Goal: Information Seeking & Learning: Find specific fact

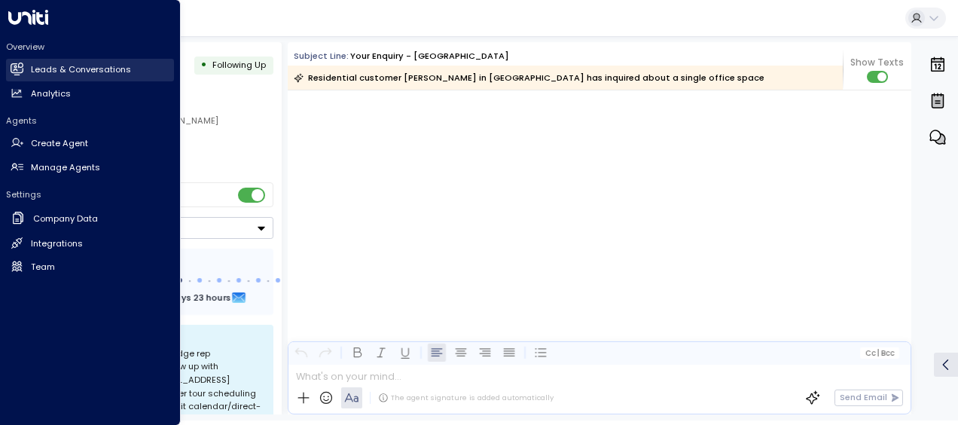
scroll to position [3386, 0]
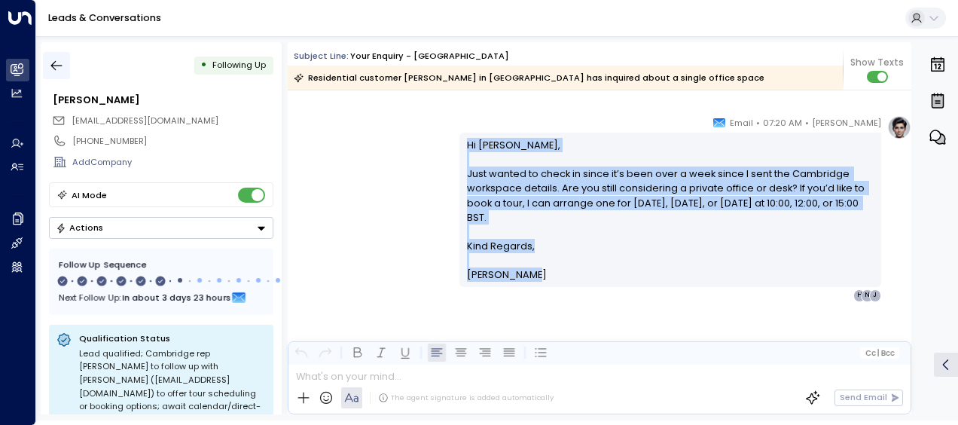
click at [54, 63] on icon "button" at bounding box center [56, 65] width 15 height 15
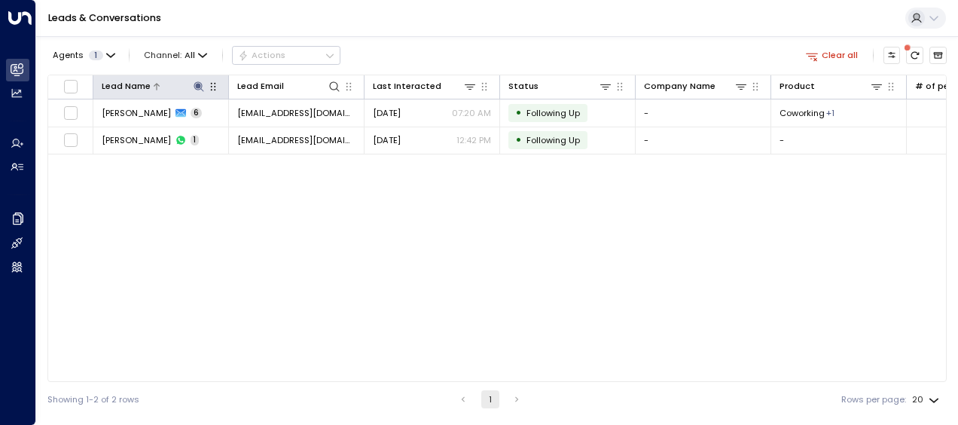
click at [196, 84] on icon at bounding box center [199, 87] width 12 height 12
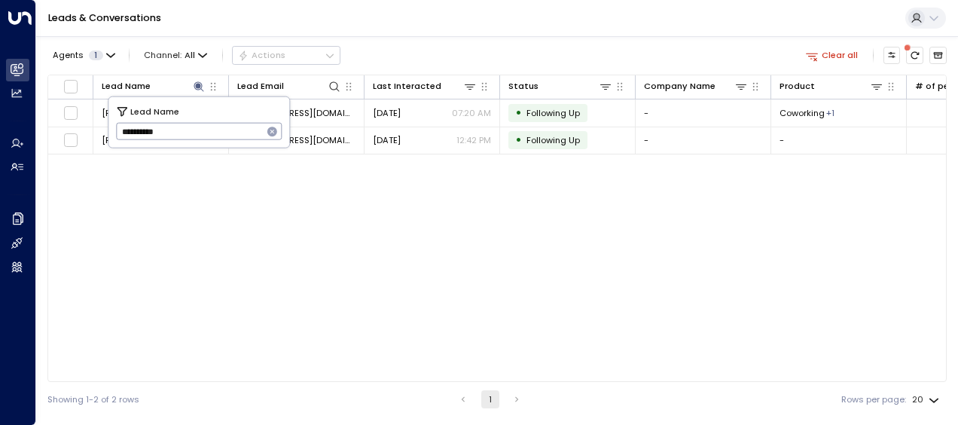
drag, startPoint x: 122, startPoint y: 131, endPoint x: 202, endPoint y: 135, distance: 79.9
click at [202, 135] on input "**********" at bounding box center [189, 131] width 147 height 25
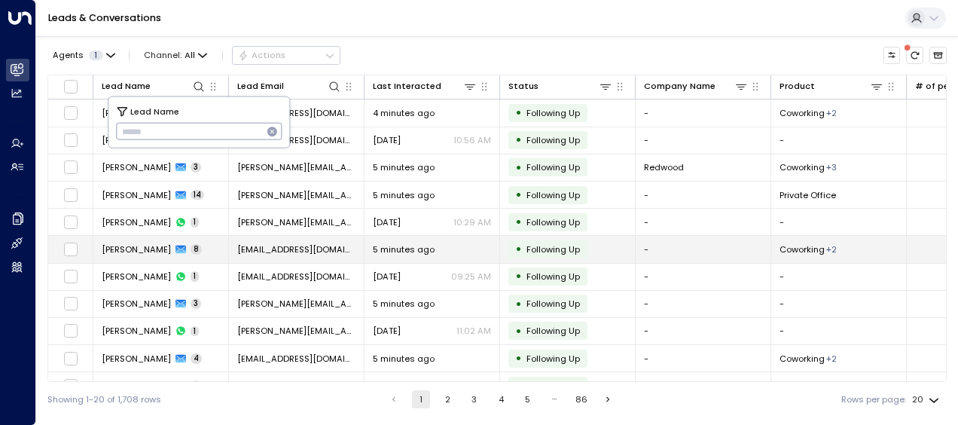
type input "**********"
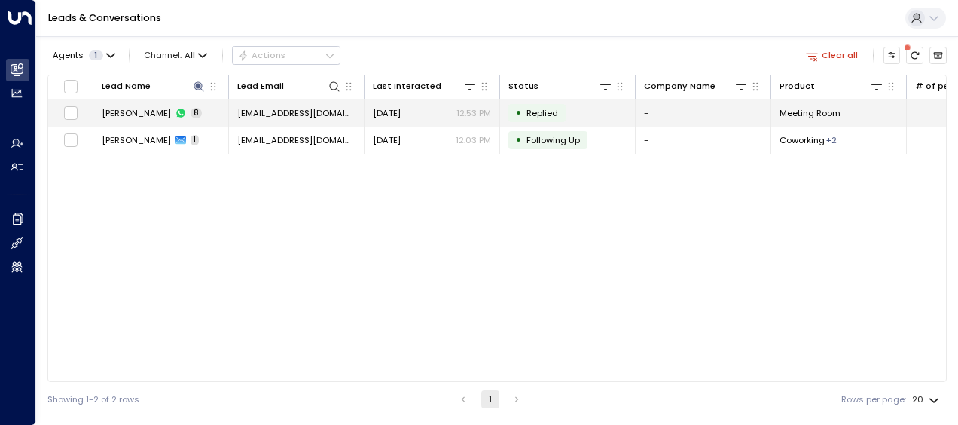
click at [322, 111] on span "[EMAIL_ADDRESS][DOMAIN_NAME]" at bounding box center [296, 113] width 118 height 12
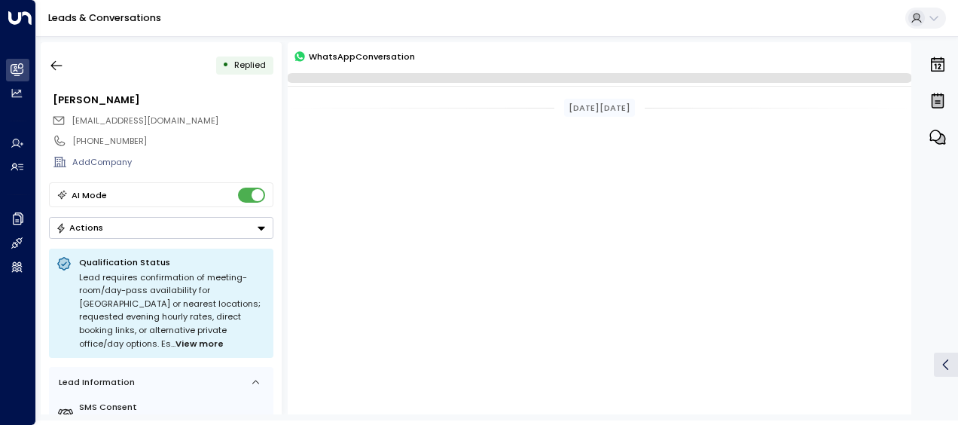
scroll to position [635, 0]
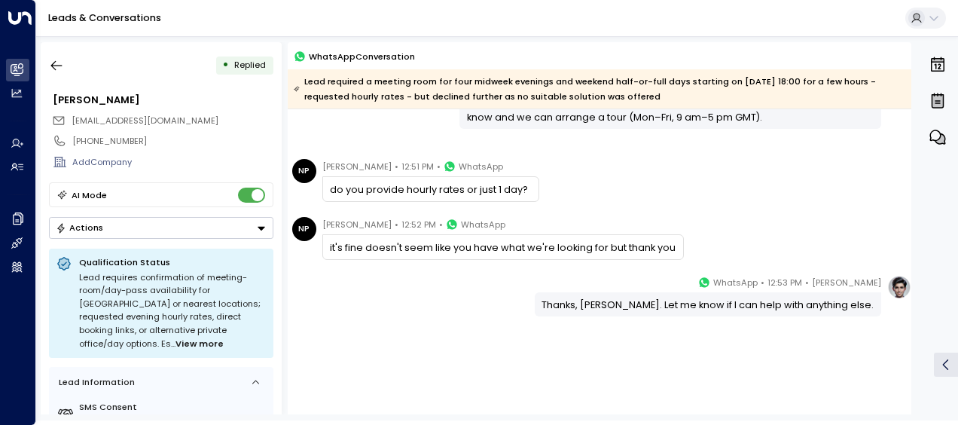
click at [501, 280] on div "[PERSON_NAME] • 12:53 PM • WhatsApp Thanks, [PERSON_NAME]. Let me know if I can…" at bounding box center [599, 295] width 623 height 41
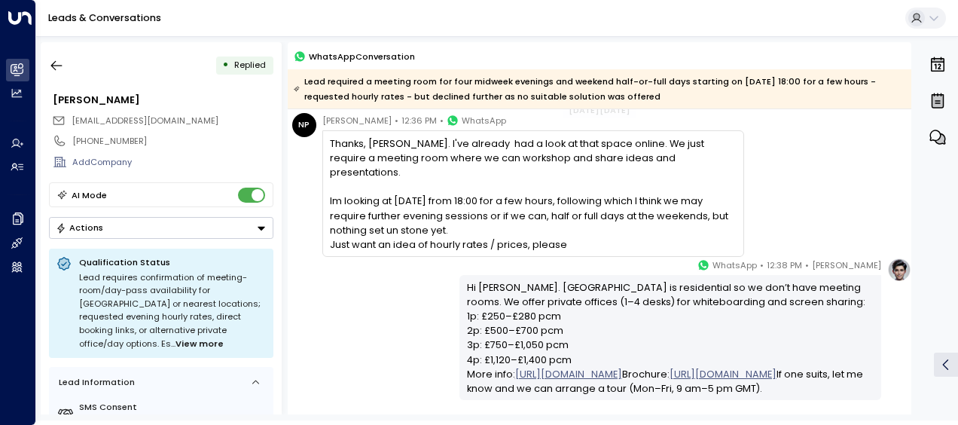
scroll to position [334, 0]
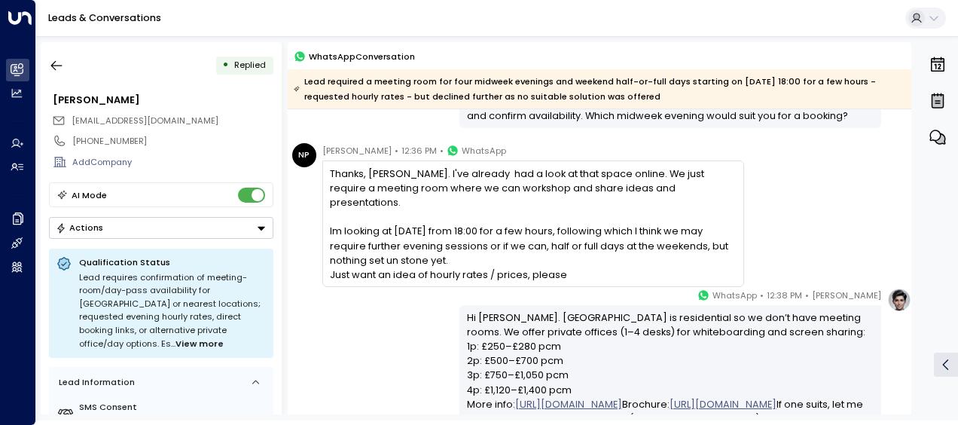
drag, startPoint x: 331, startPoint y: 172, endPoint x: 627, endPoint y: 259, distance: 308.5
click at [627, 259] on div "Thanks, [PERSON_NAME]. I've already had a look at that space online. We just re…" at bounding box center [533, 224] width 406 height 116
copy div "Thanks, [PERSON_NAME]. I've already had a look at that space online. We just re…"
click at [52, 65] on icon "button" at bounding box center [56, 66] width 11 height 10
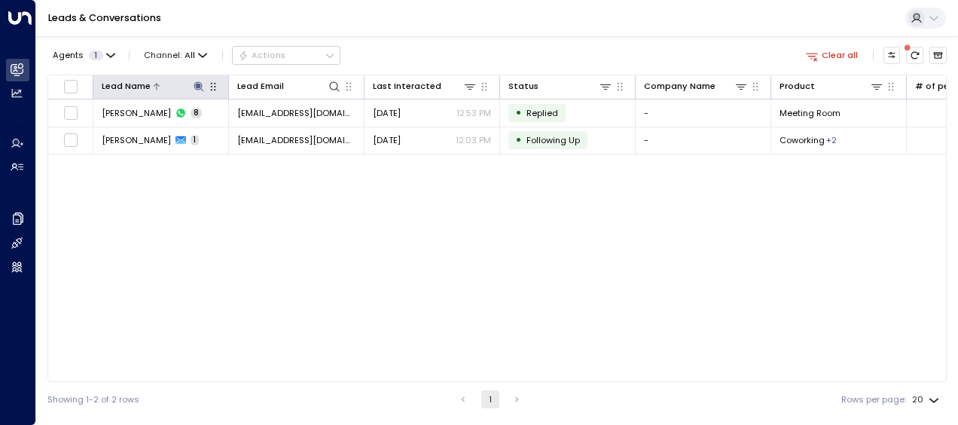
click at [198, 83] on icon at bounding box center [198, 86] width 10 height 10
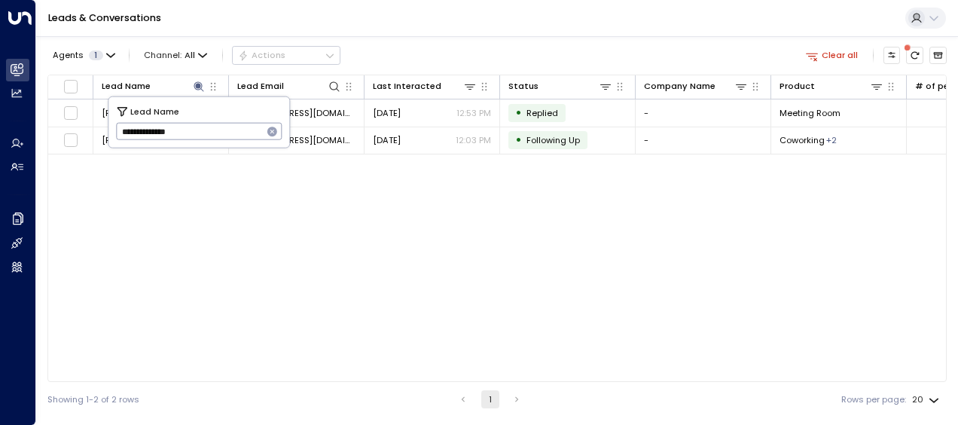
drag, startPoint x: 120, startPoint y: 130, endPoint x: 216, endPoint y: 133, distance: 95.6
click at [216, 133] on input "**********" at bounding box center [189, 131] width 147 height 25
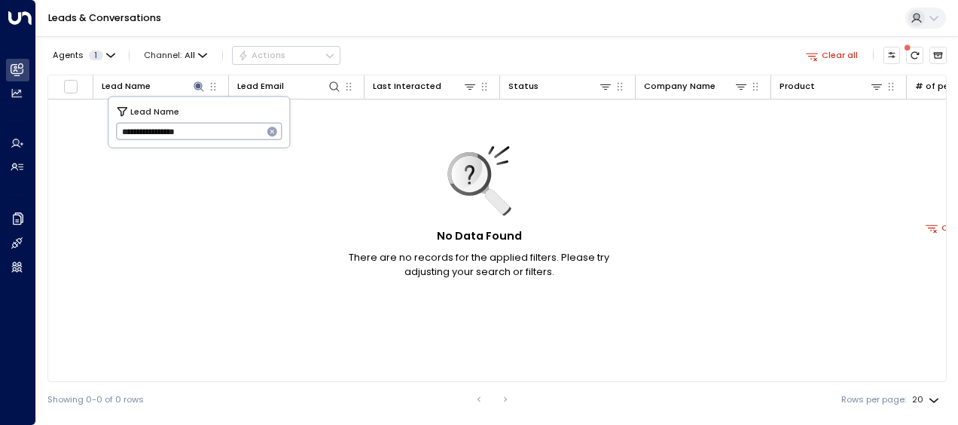
type input "**********"
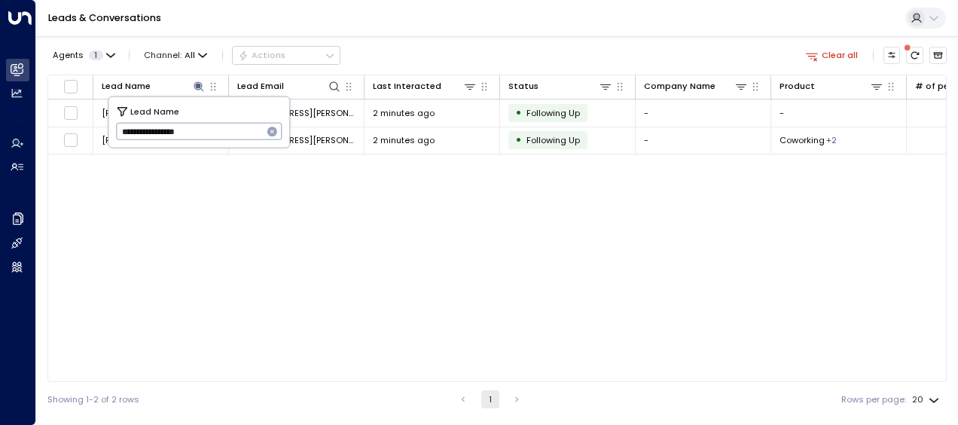
drag, startPoint x: 123, startPoint y: 127, endPoint x: 236, endPoint y: 122, distance: 113.8
click at [236, 122] on input "**********" at bounding box center [189, 131] width 147 height 25
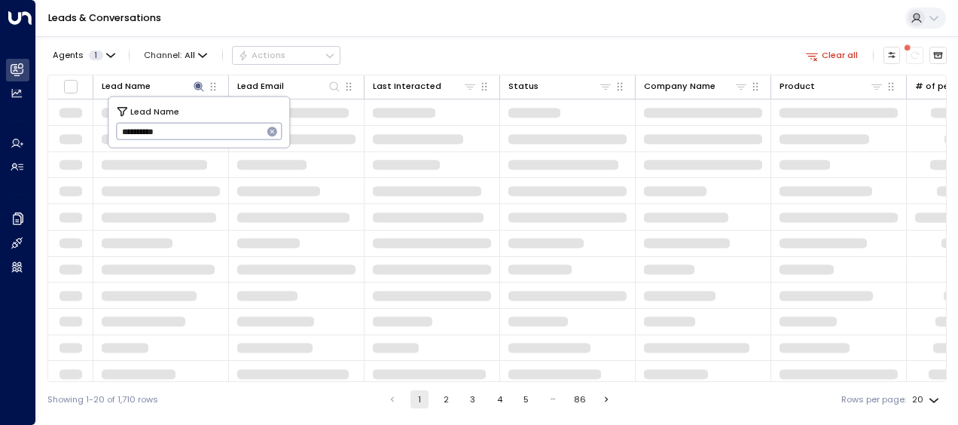
type input "**********"
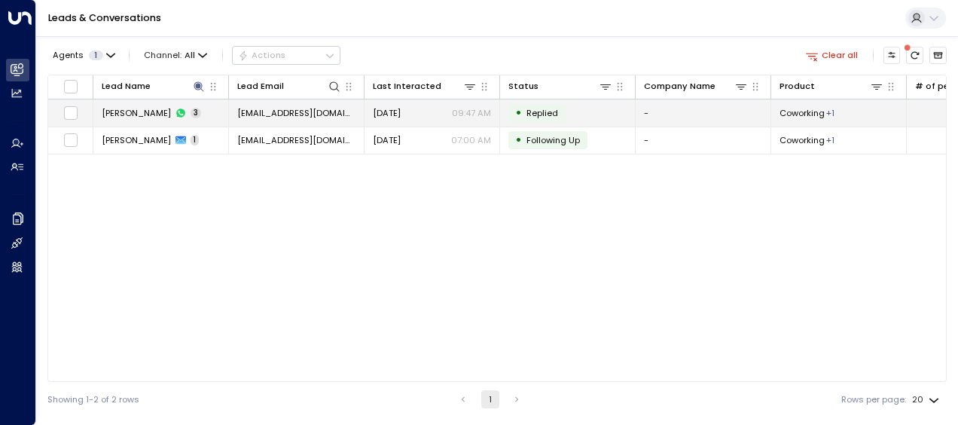
click at [314, 111] on span "[EMAIL_ADDRESS][DOMAIN_NAME]" at bounding box center [296, 113] width 118 height 12
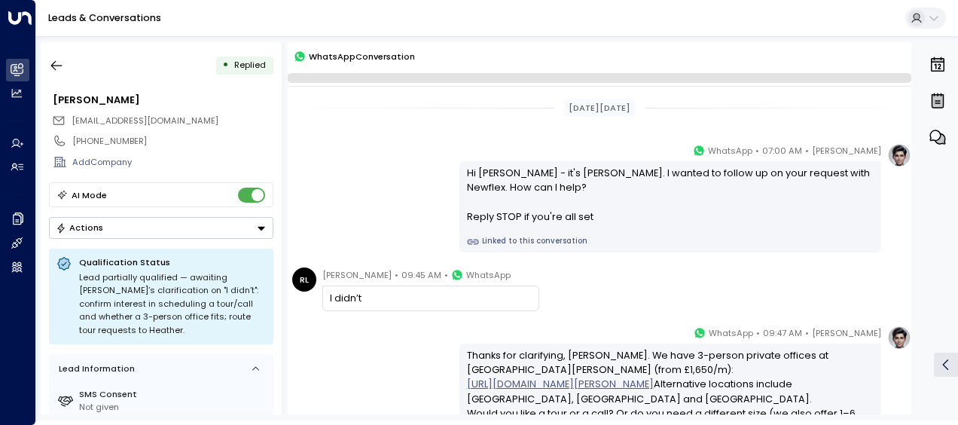
scroll to position [145, 0]
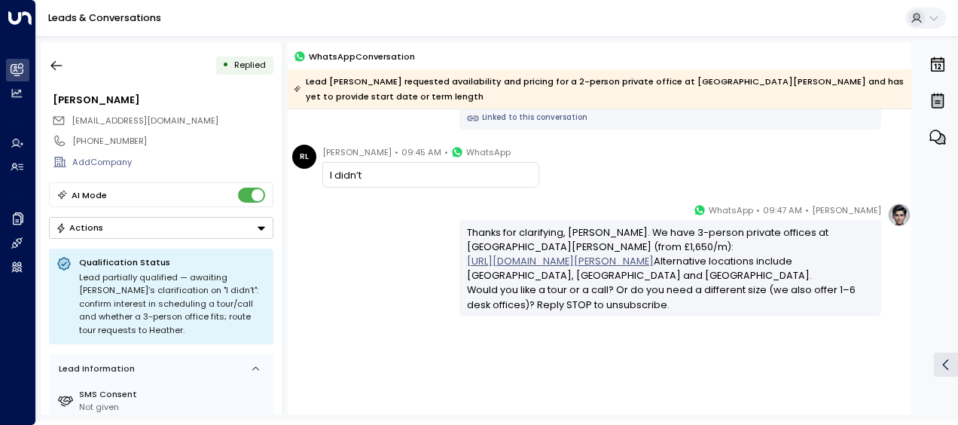
click at [351, 223] on div "[PERSON_NAME] • 09:47 AM • WhatsApp Thanks for clarifying, [PERSON_NAME]. We ha…" at bounding box center [599, 260] width 623 height 114
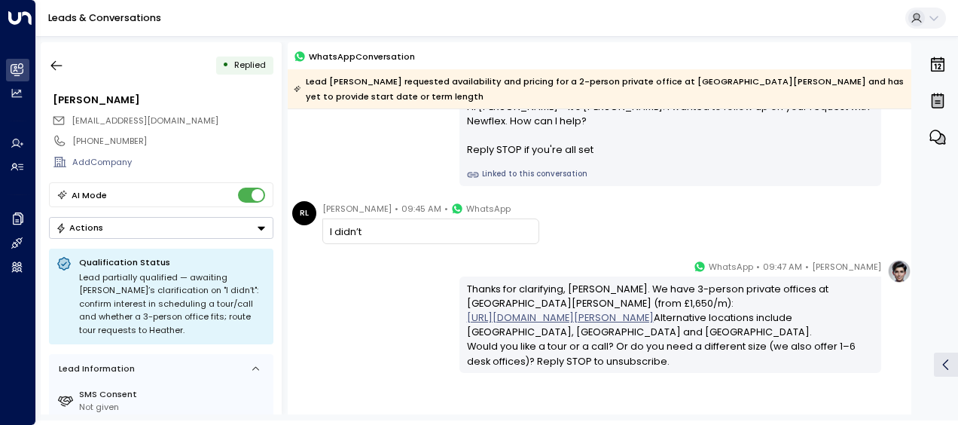
scroll to position [90, 0]
click at [57, 61] on icon "button" at bounding box center [56, 65] width 15 height 15
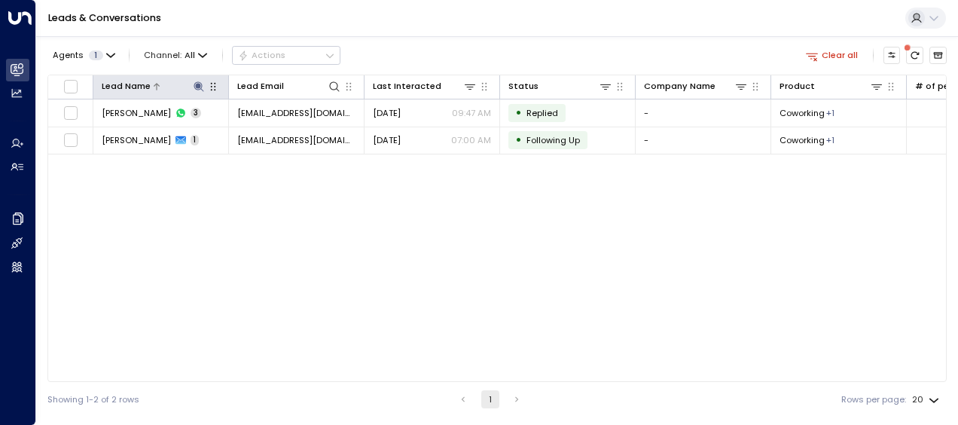
click at [198, 83] on icon at bounding box center [199, 87] width 12 height 12
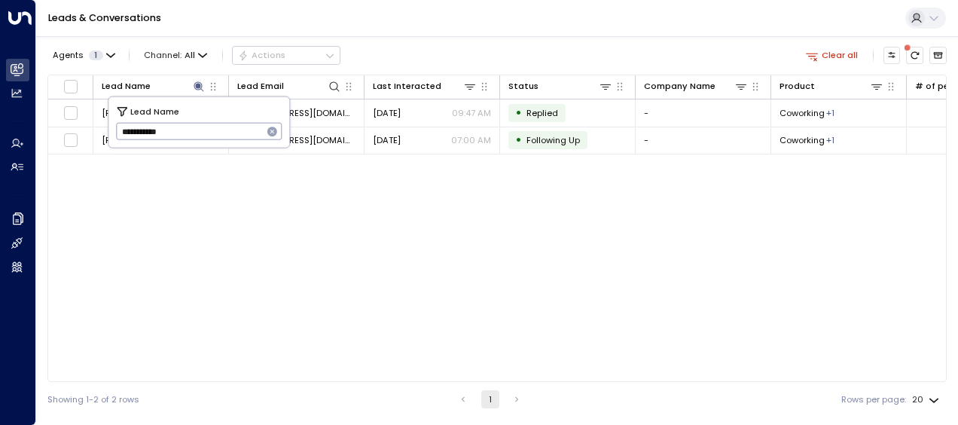
drag, startPoint x: 118, startPoint y: 130, endPoint x: 247, endPoint y: 125, distance: 128.8
click at [247, 125] on input "**********" at bounding box center [189, 131] width 147 height 25
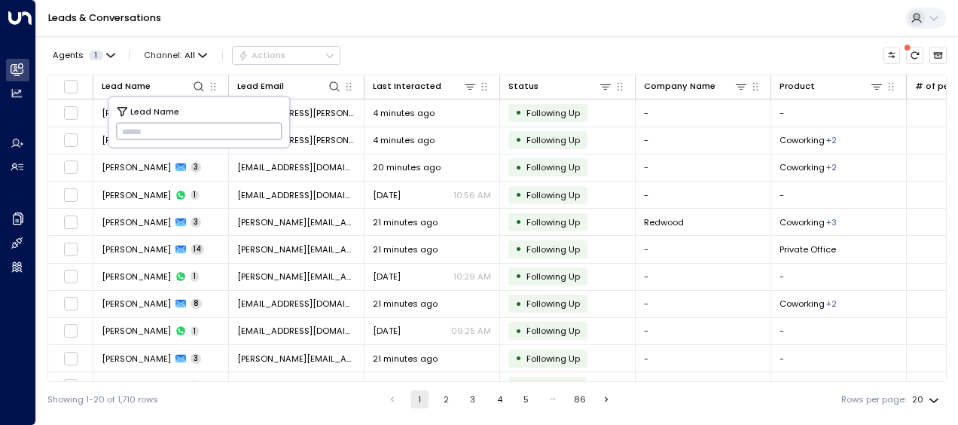
click at [121, 130] on input "text" at bounding box center [199, 131] width 166 height 25
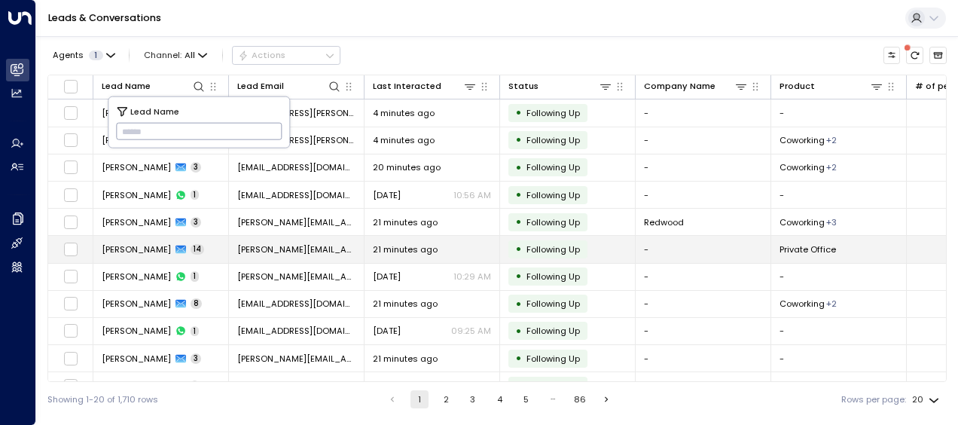
type input "**********"
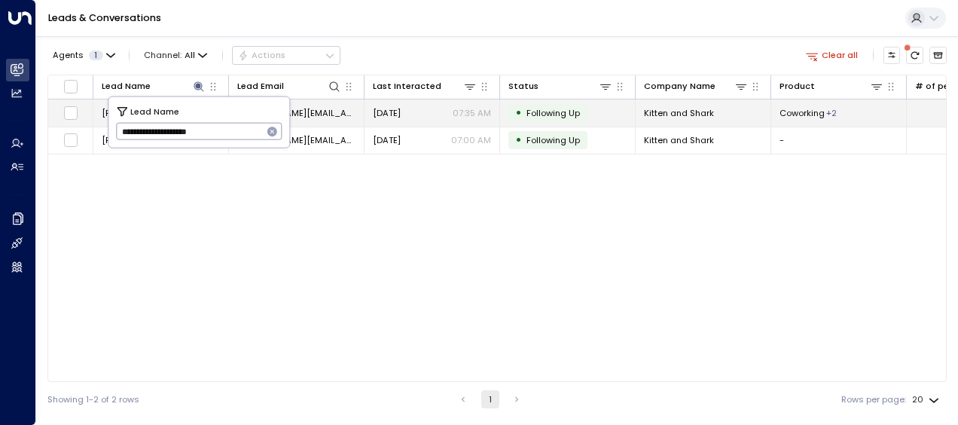
click at [327, 105] on td "[PERSON_NAME][EMAIL_ADDRESS][DOMAIN_NAME]" at bounding box center [297, 112] width 136 height 26
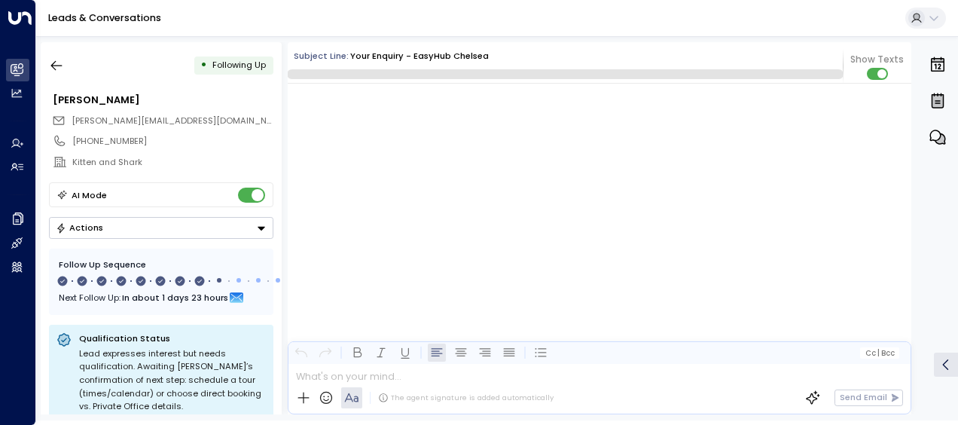
scroll to position [4923, 0]
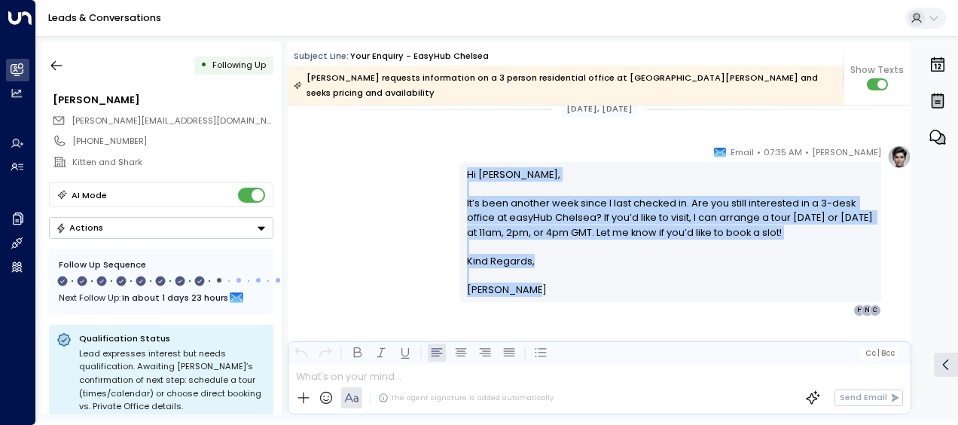
drag, startPoint x: 462, startPoint y: 174, endPoint x: 561, endPoint y: 292, distance: 154.0
click at [561, 292] on div "Hi [PERSON_NAME], It’s been another week since I last checked in. Are you still…" at bounding box center [670, 232] width 407 height 130
drag, startPoint x: 561, startPoint y: 292, endPoint x: 500, endPoint y: 239, distance: 81.1
copy div "Hi [PERSON_NAME], It’s been another week since I last checked in. Are you still…"
click at [510, 227] on p "Hi [PERSON_NAME], It’s been another week since I last checked in. Are you still…" at bounding box center [670, 210] width 407 height 87
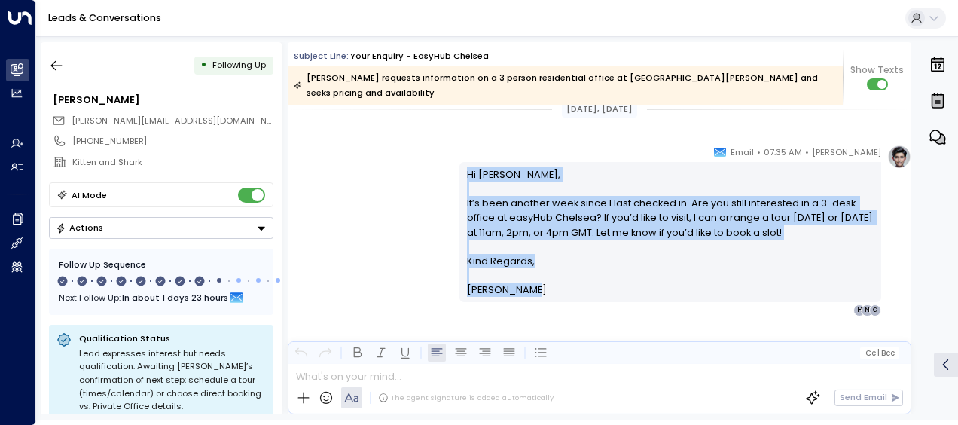
drag, startPoint x: 464, startPoint y: 169, endPoint x: 543, endPoint y: 291, distance: 145.4
click at [543, 291] on div "Hi [PERSON_NAME], It’s been another week since I last checked in. Are you still…" at bounding box center [670, 232] width 407 height 130
drag, startPoint x: 543, startPoint y: 291, endPoint x: 477, endPoint y: 216, distance: 99.8
copy div "Hi [PERSON_NAME], It’s been another week since I last checked in. Are you still…"
click at [62, 61] on icon "button" at bounding box center [56, 65] width 15 height 15
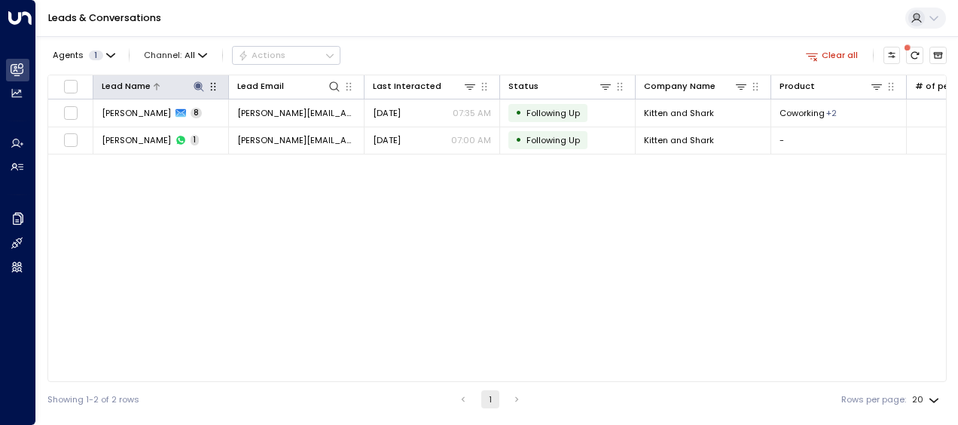
click at [197, 86] on icon at bounding box center [198, 86] width 10 height 10
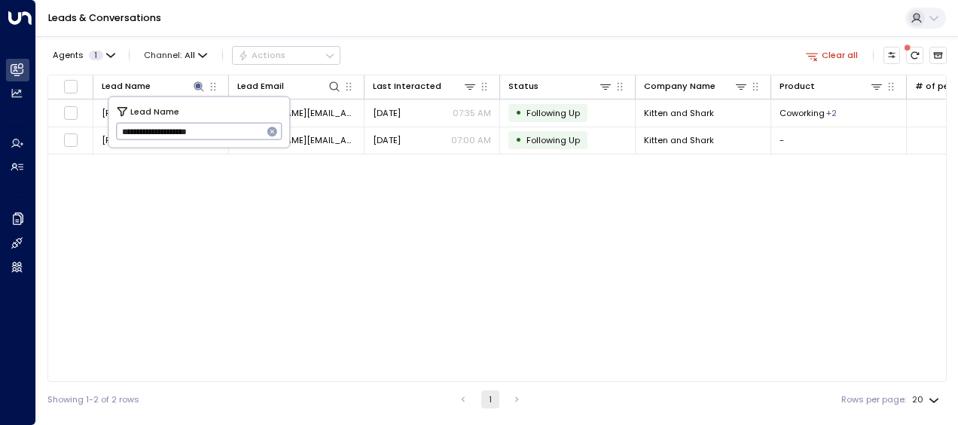
drag, startPoint x: 120, startPoint y: 132, endPoint x: 261, endPoint y: 127, distance: 140.1
click at [261, 127] on input "**********" at bounding box center [189, 131] width 147 height 25
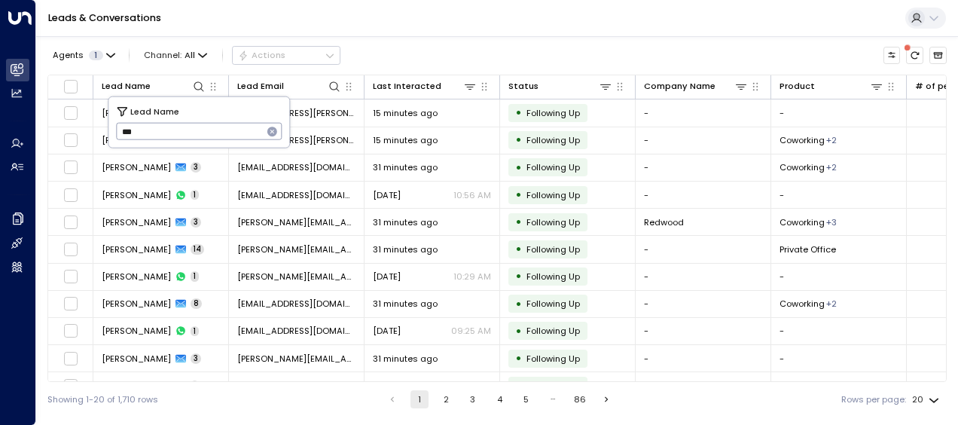
type input "****"
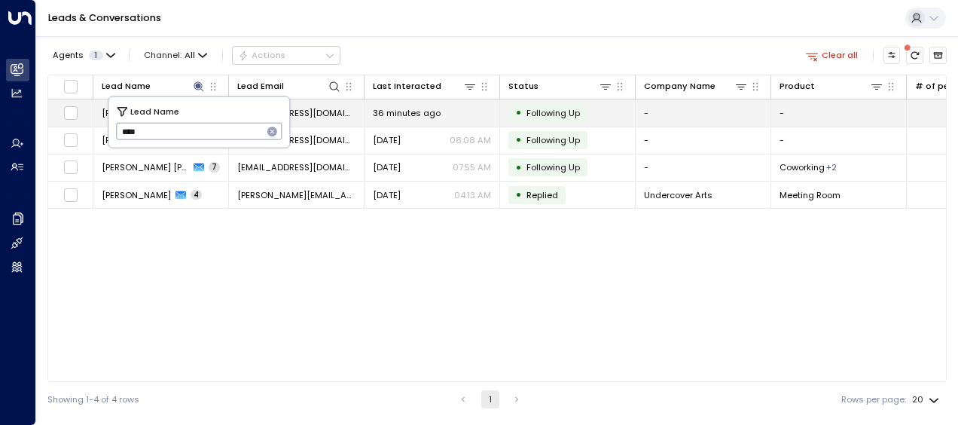
click at [319, 113] on span "[EMAIL_ADDRESS][DOMAIN_NAME]" at bounding box center [296, 113] width 118 height 12
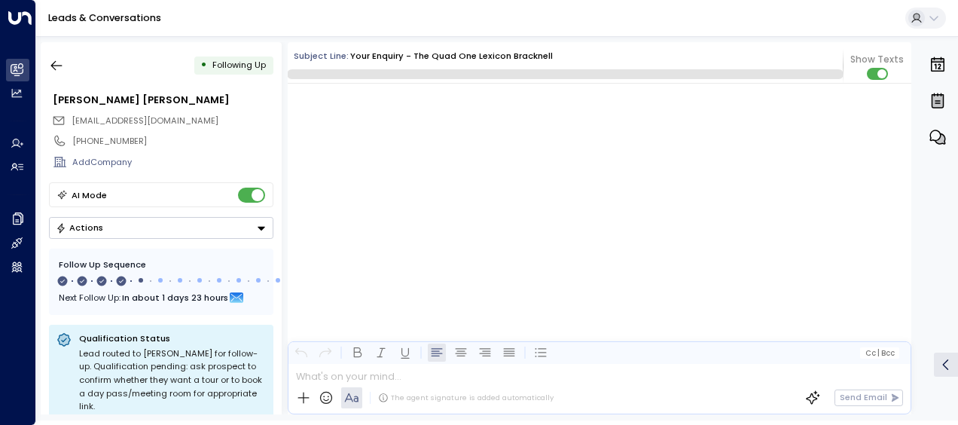
scroll to position [2662, 0]
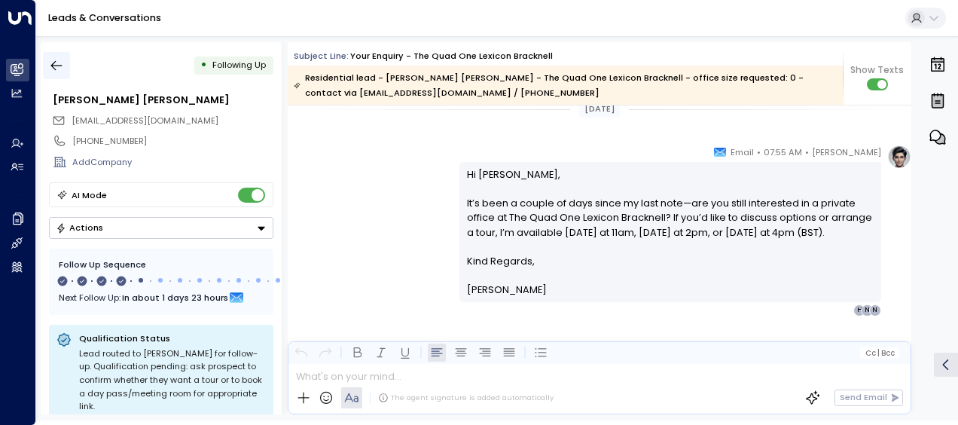
click at [60, 66] on icon "button" at bounding box center [56, 65] width 15 height 15
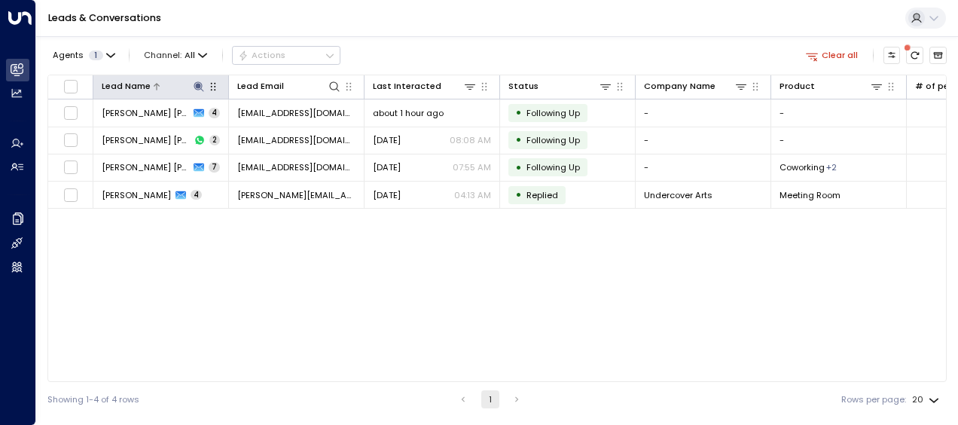
click at [200, 84] on icon at bounding box center [199, 87] width 12 height 12
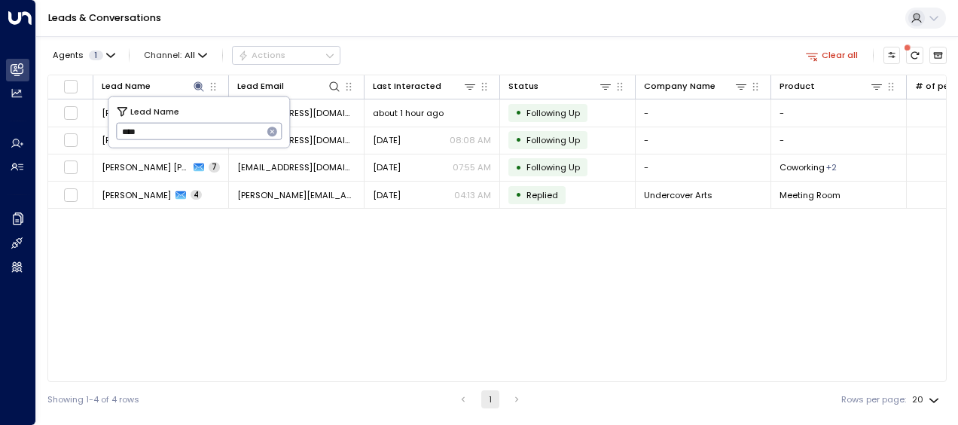
drag, startPoint x: 148, startPoint y: 136, endPoint x: 110, endPoint y: 131, distance: 37.9
click at [110, 131] on div "Lead Name **** ​" at bounding box center [198, 122] width 181 height 50
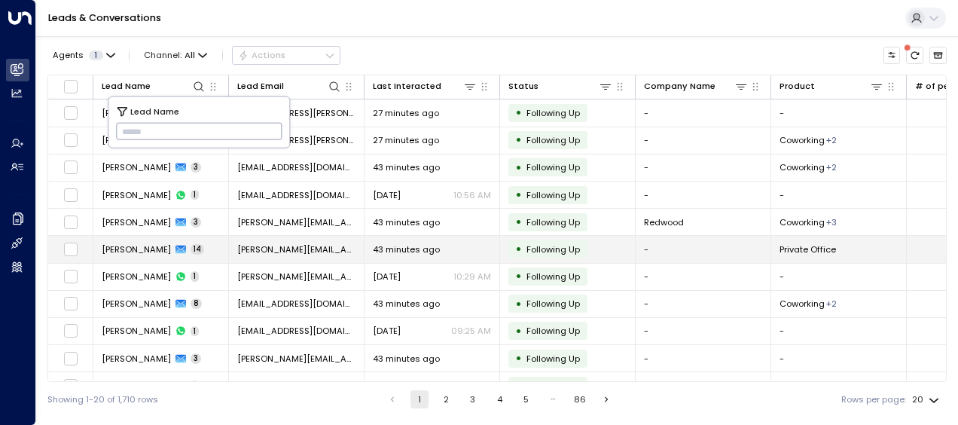
type input "**********"
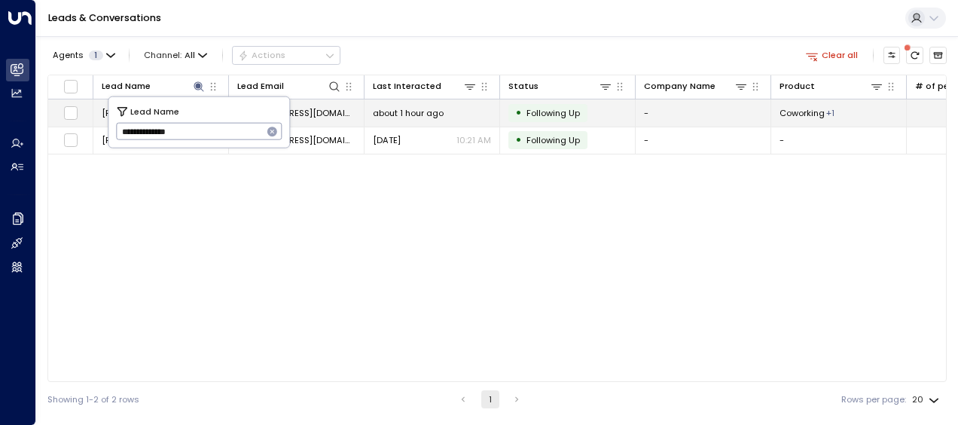
click at [321, 107] on span "[EMAIL_ADDRESS][DOMAIN_NAME]" at bounding box center [296, 113] width 118 height 12
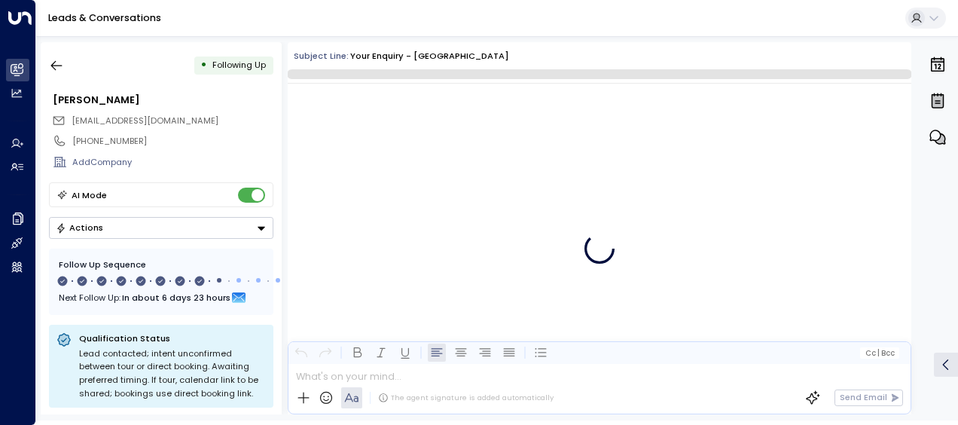
scroll to position [4966, 0]
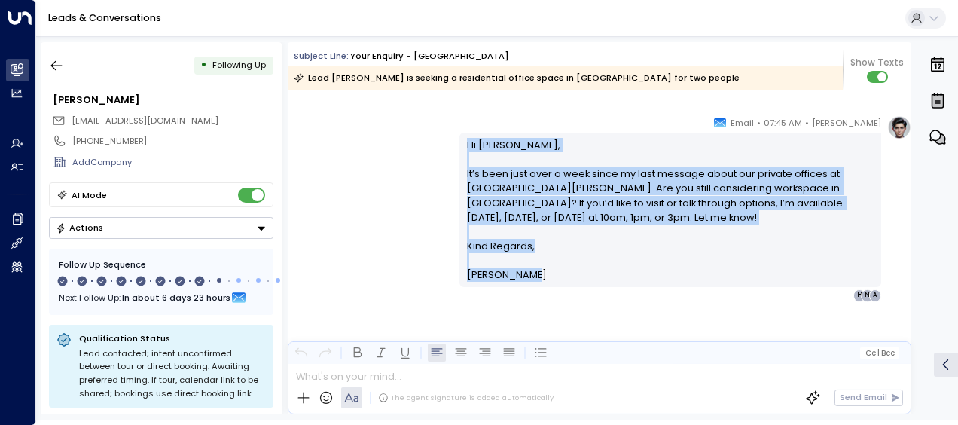
drag, startPoint x: 464, startPoint y: 145, endPoint x: 556, endPoint y: 285, distance: 168.5
click at [556, 285] on div "Hi [PERSON_NAME], It’s been just over a week since my last message about our pr…" at bounding box center [670, 210] width 422 height 154
drag, startPoint x: 556, startPoint y: 285, endPoint x: 490, endPoint y: 194, distance: 112.6
copy div "Hi [PERSON_NAME], It’s been just over a week since my last message about our pr…"
click at [57, 69] on icon "button" at bounding box center [56, 65] width 15 height 15
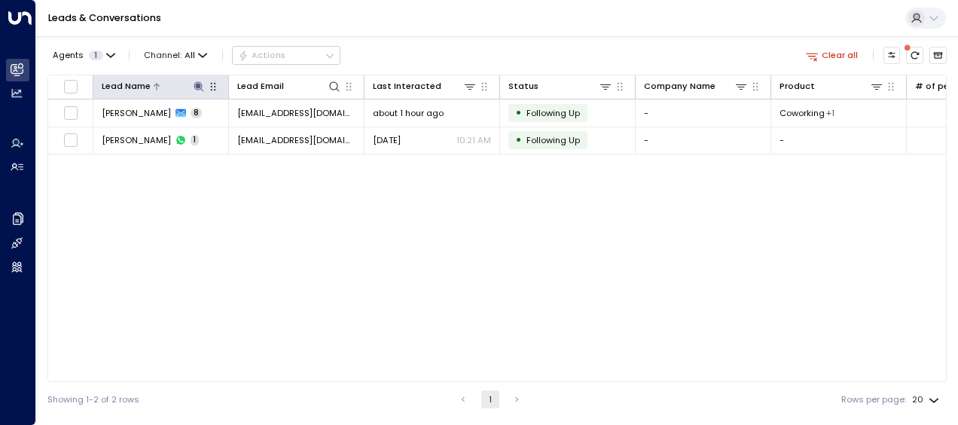
click at [199, 82] on icon at bounding box center [198, 86] width 10 height 10
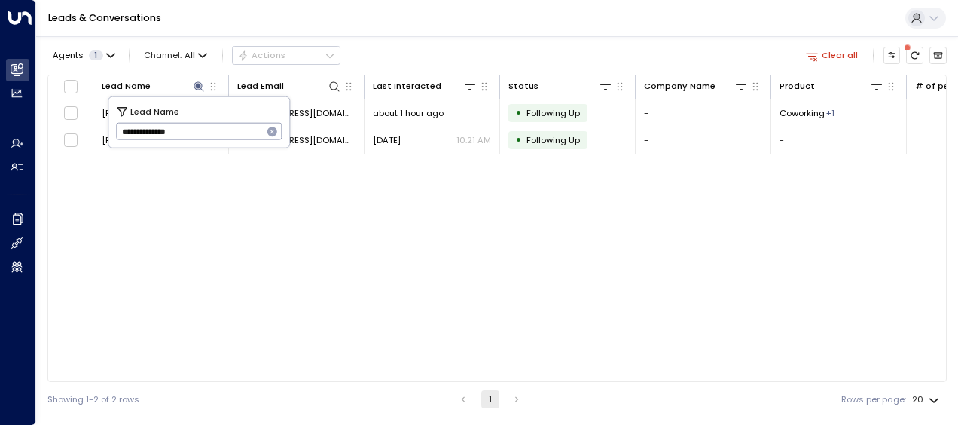
drag, startPoint x: 122, startPoint y: 130, endPoint x: 196, endPoint y: 131, distance: 73.8
click at [196, 131] on input "**********" at bounding box center [189, 131] width 147 height 25
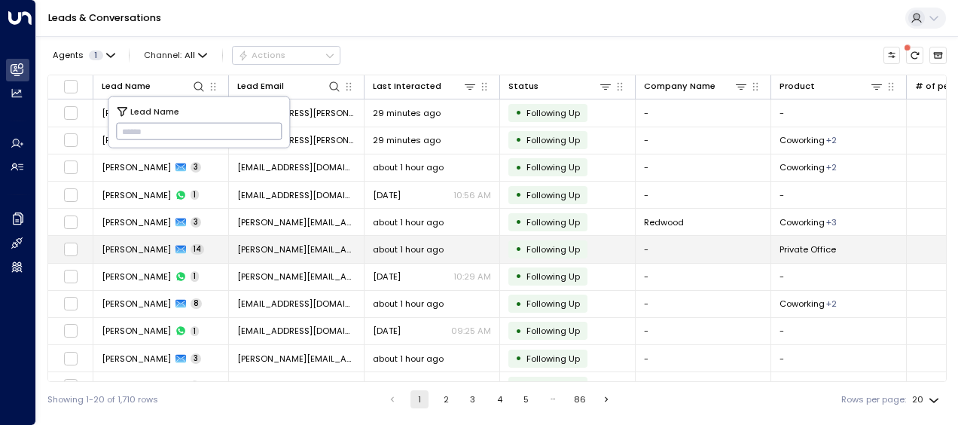
type input "**********"
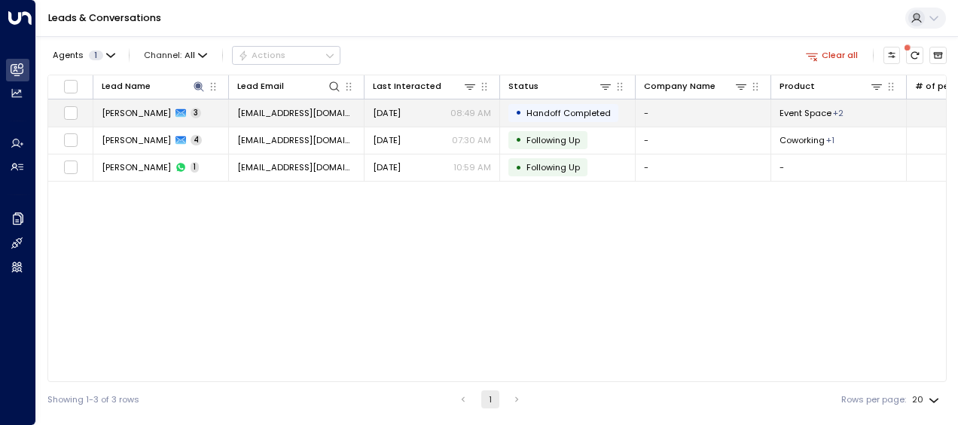
click at [317, 111] on span "[EMAIL_ADDRESS][DOMAIN_NAME]" at bounding box center [296, 113] width 118 height 12
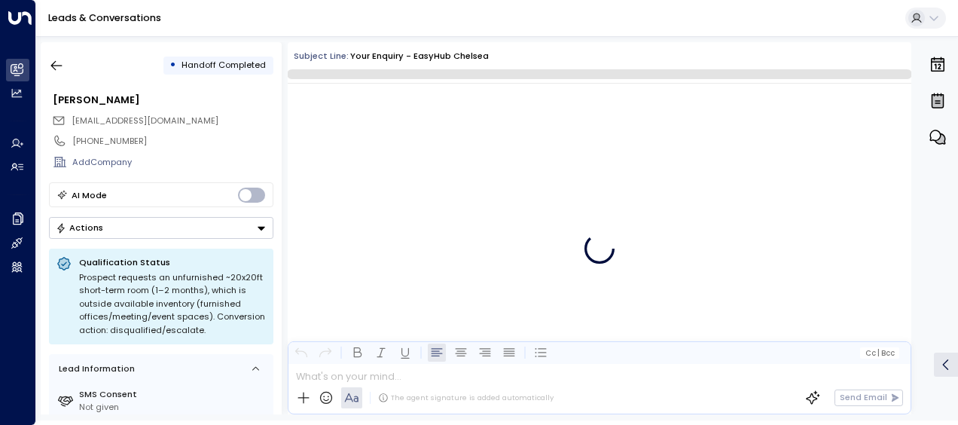
scroll to position [855, 0]
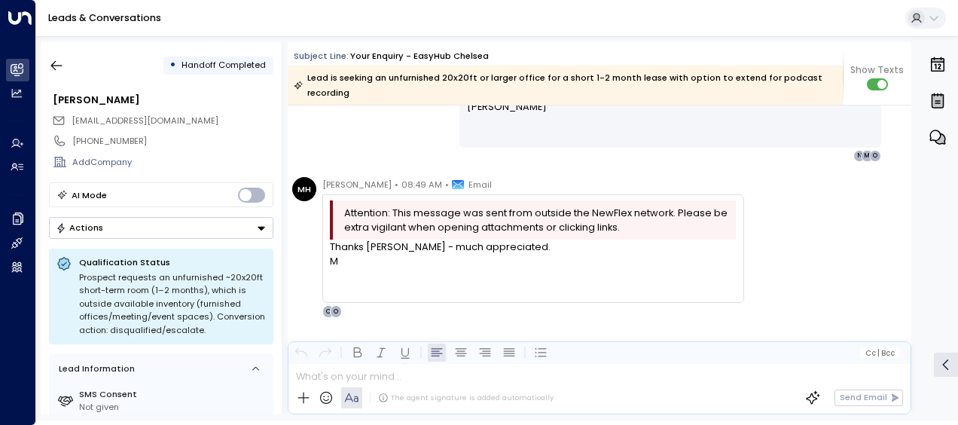
click at [392, 104] on div "[PERSON_NAME] • 07:39 AM • Email Hi [PERSON_NAME], Thanks for clarifying your n…" at bounding box center [599, 40] width 623 height 244
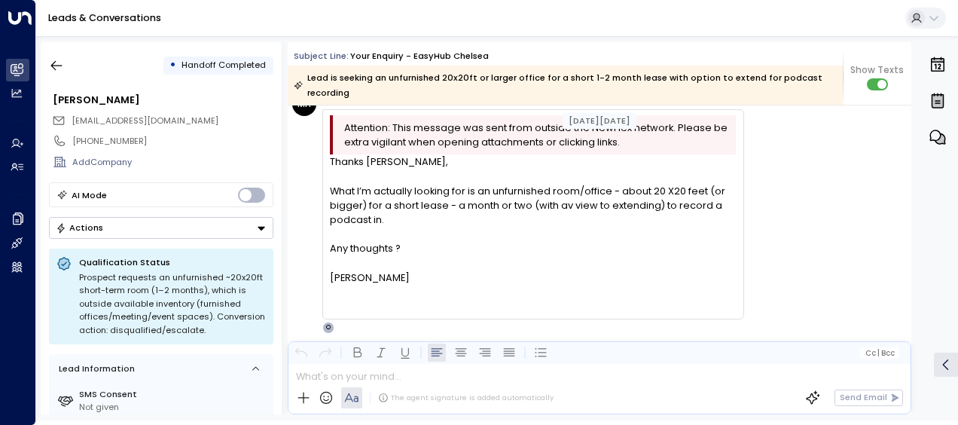
scroll to position [370, 0]
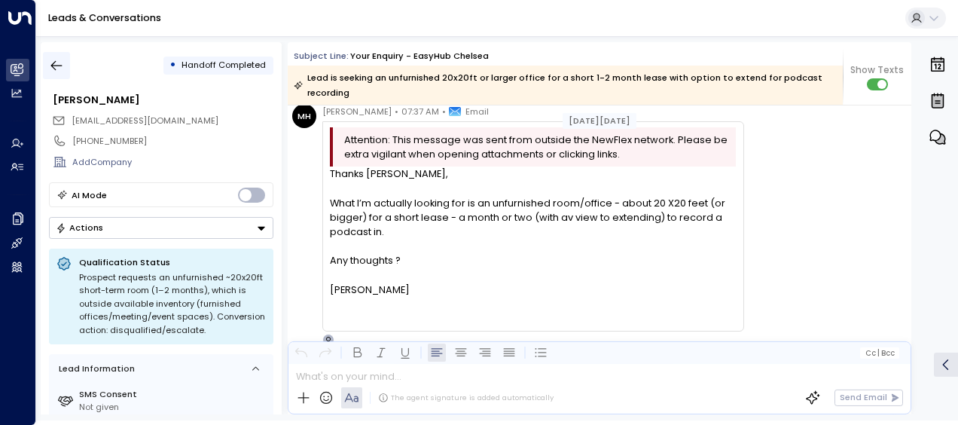
click at [57, 67] on icon "button" at bounding box center [56, 65] width 15 height 15
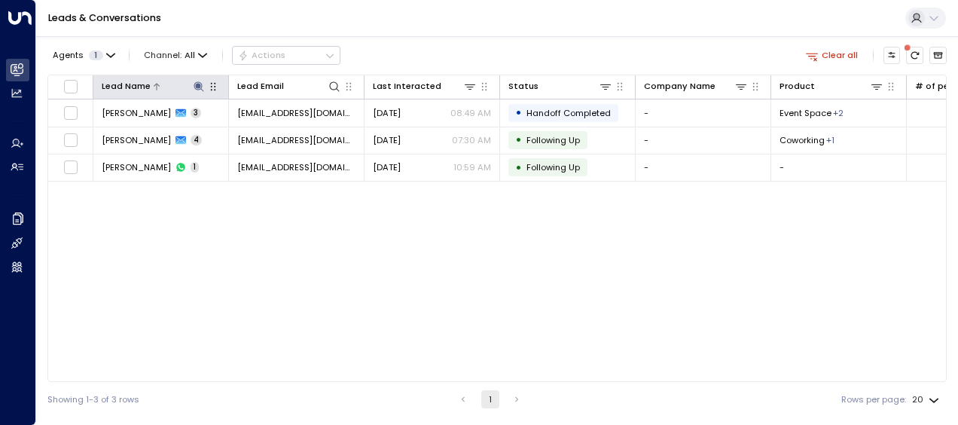
click at [199, 84] on icon at bounding box center [198, 86] width 10 height 10
click at [195, 84] on icon at bounding box center [199, 87] width 12 height 12
click at [198, 86] on icon at bounding box center [198, 86] width 10 height 10
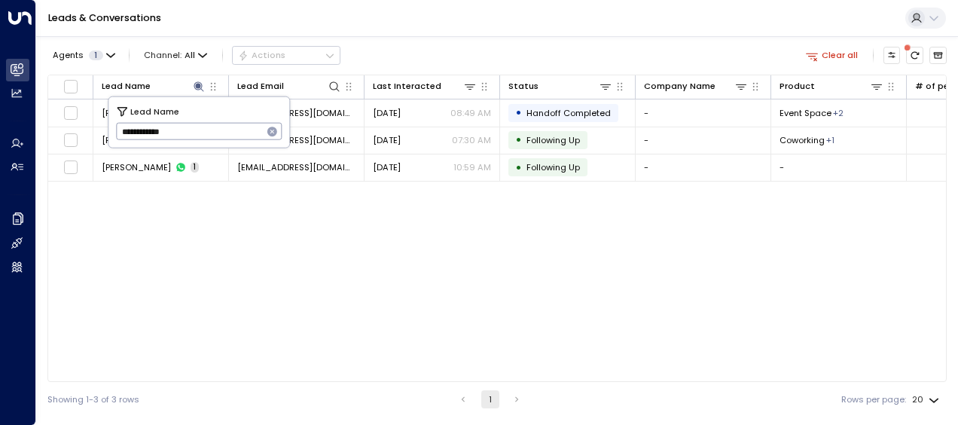
drag, startPoint x: 120, startPoint y: 139, endPoint x: 213, endPoint y: 130, distance: 93.8
click at [213, 130] on input "**********" at bounding box center [189, 131] width 147 height 25
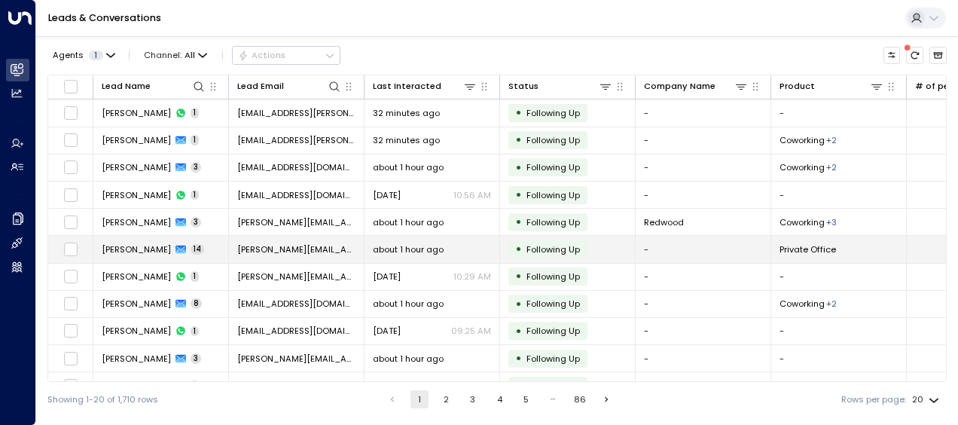
click at [175, 250] on icon at bounding box center [180, 249] width 11 height 8
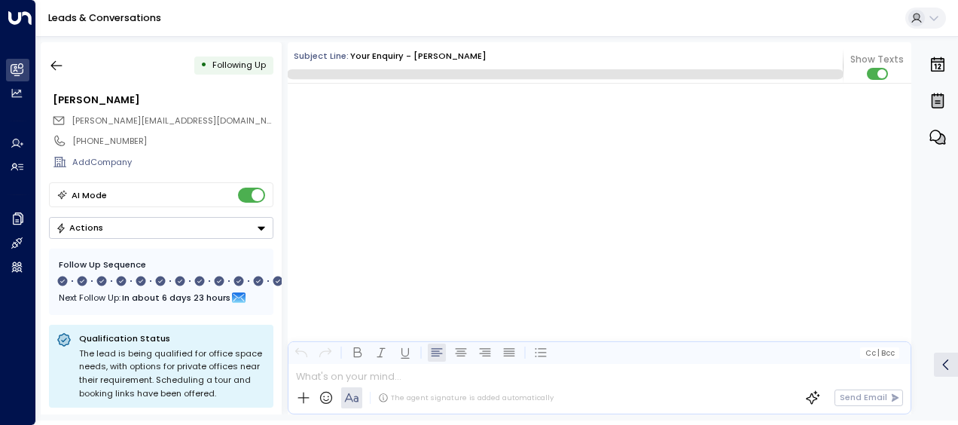
scroll to position [10000, 0]
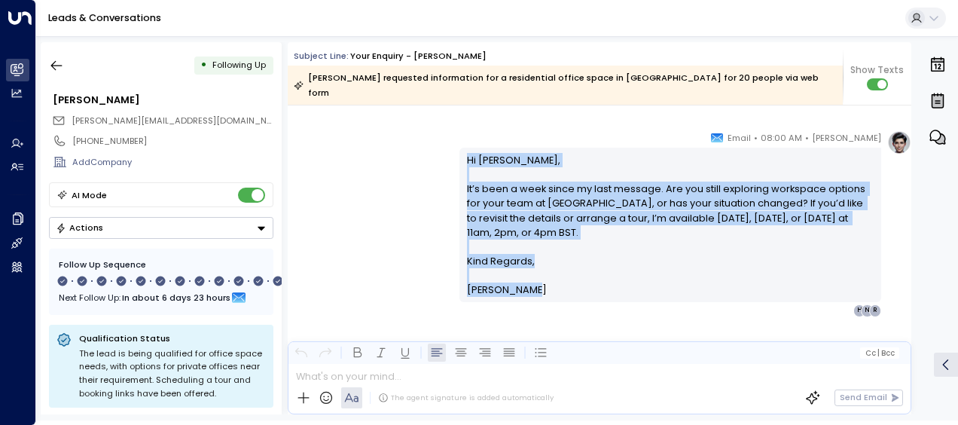
drag, startPoint x: 463, startPoint y: 143, endPoint x: 537, endPoint y: 277, distance: 153.0
click at [537, 277] on div "Hi [PERSON_NAME], It’s been a week since my last message. Are you still explori…" at bounding box center [670, 225] width 407 height 145
drag, startPoint x: 537, startPoint y: 277, endPoint x: 499, endPoint y: 216, distance: 71.7
copy div "Hi [PERSON_NAME], It’s been a week since my last message. Are you still explori…"
